Goal: Information Seeking & Learning: Understand process/instructions

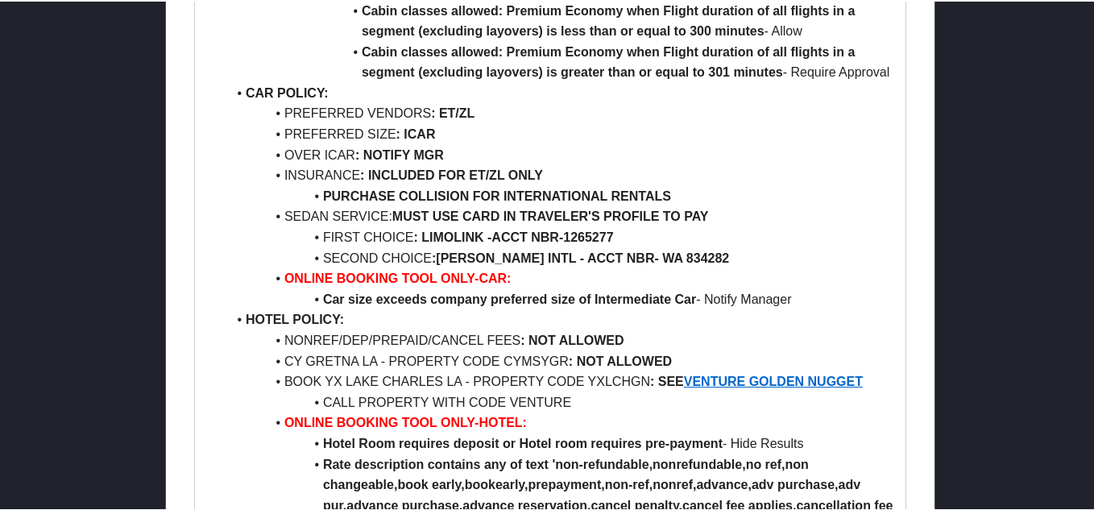
scroll to position [1128, 0]
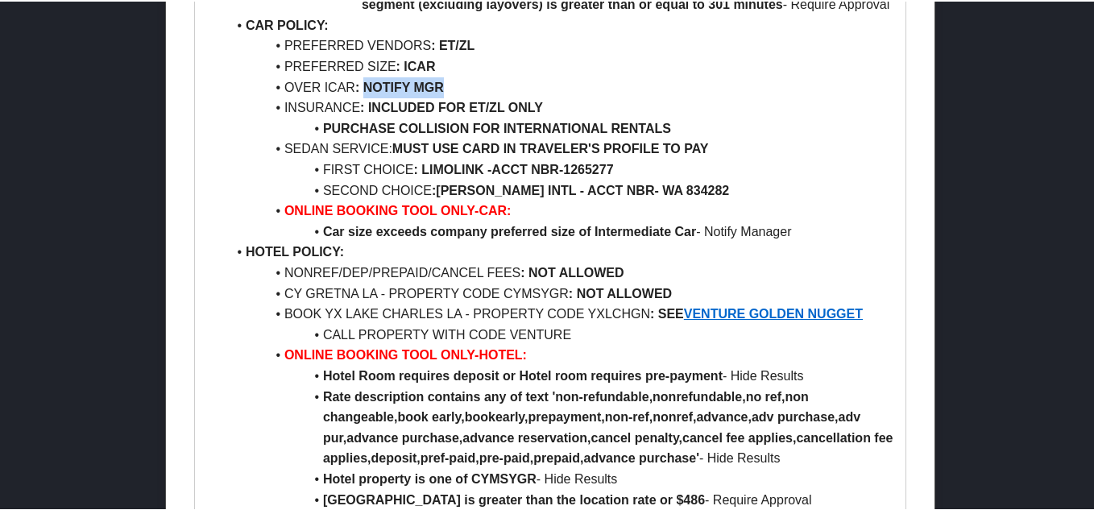
drag, startPoint x: 366, startPoint y: 106, endPoint x: 518, endPoint y: 104, distance: 151.4
click at [518, 97] on li "OVER ICAR : NOTIFY MGR" at bounding box center [559, 86] width 667 height 21
drag, startPoint x: 329, startPoint y: 116, endPoint x: 438, endPoint y: 118, distance: 108.8
click at [438, 117] on li "INSURANCE : INCLUDED FOR ET/ZL ONLY" at bounding box center [559, 106] width 667 height 21
click at [410, 134] on strong "PURCHASE COLLISION FOR INTERNATIONAL RENTALS" at bounding box center [497, 127] width 348 height 14
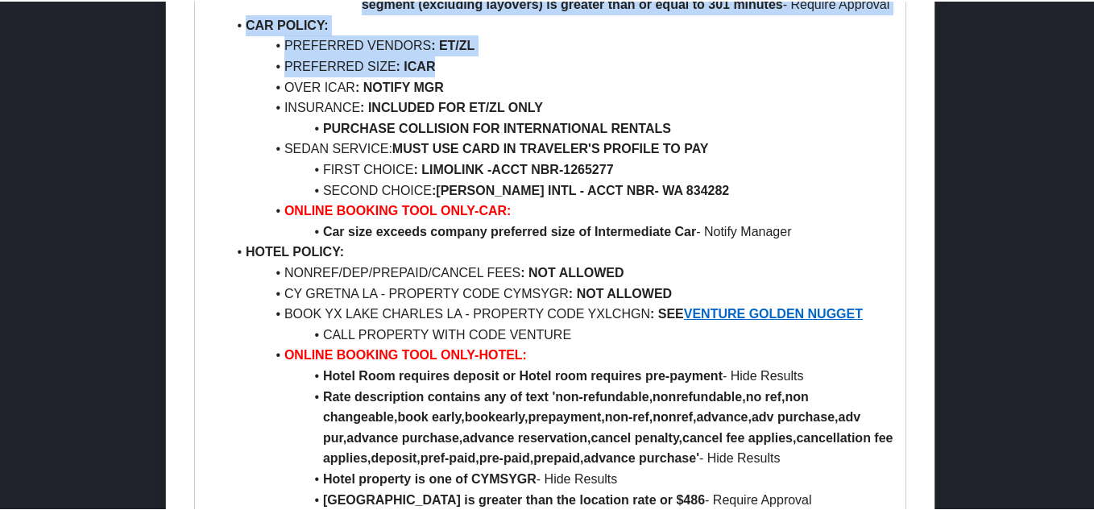
drag, startPoint x: 441, startPoint y: 84, endPoint x: -39, endPoint y: 41, distance: 482.7
click at [476, 55] on li "PREFERRED VENDORS : ET/ZL" at bounding box center [559, 44] width 667 height 21
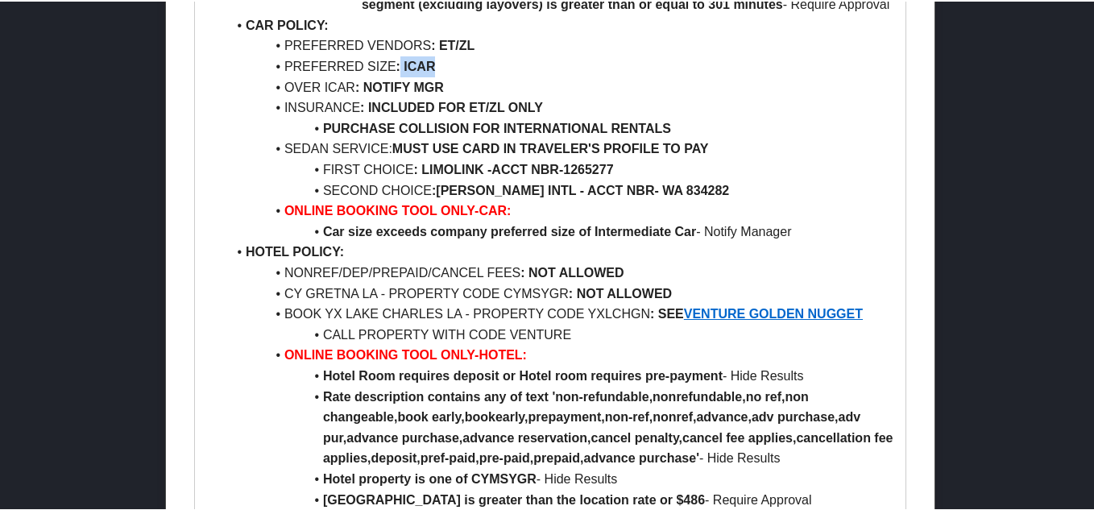
drag, startPoint x: 427, startPoint y: 85, endPoint x: 399, endPoint y: 78, distance: 28.9
click at [399, 76] on li "PREFERRED SIZE : ICAR" at bounding box center [559, 65] width 667 height 21
